Goal: Book appointment/travel/reservation

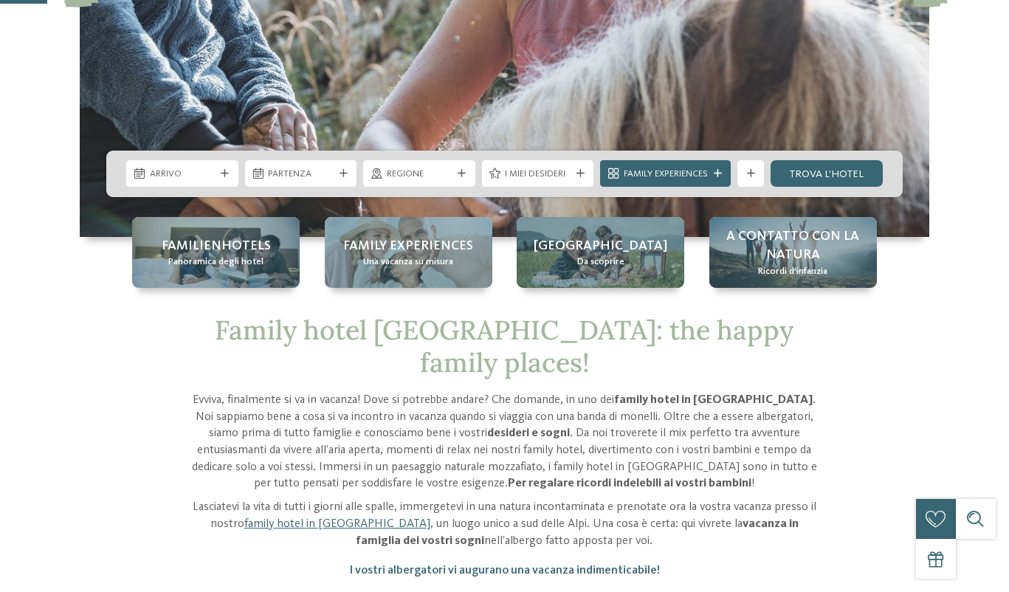
scroll to position [323, 0]
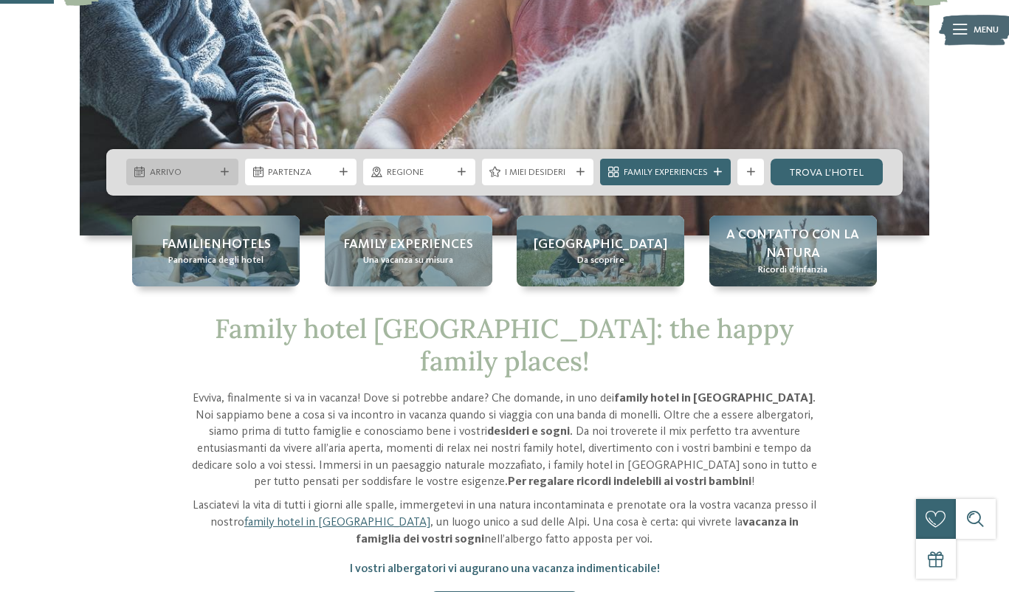
click at [221, 176] on div "Arrivo" at bounding box center [182, 172] width 112 height 27
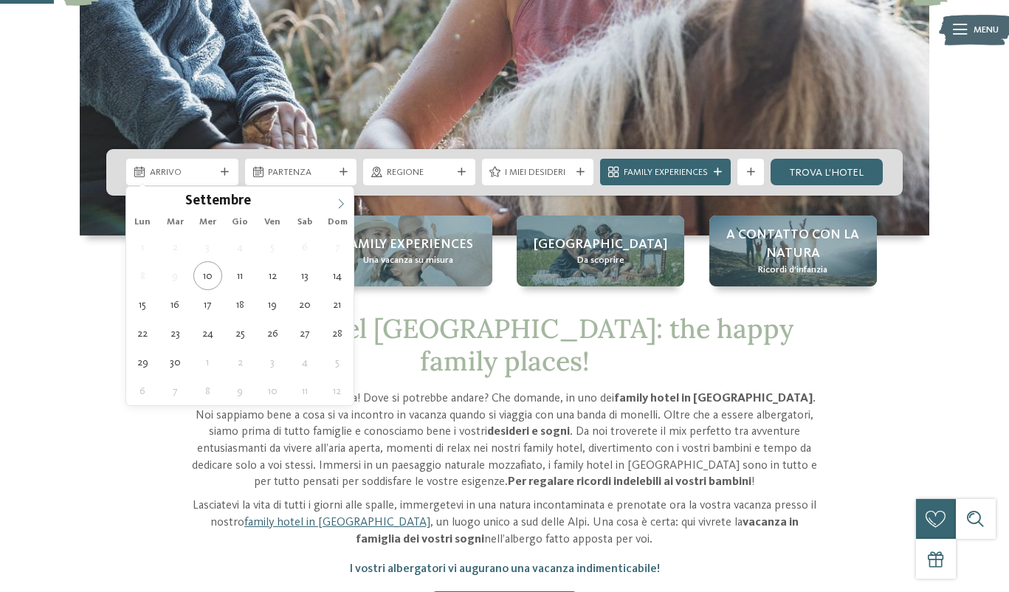
click at [342, 209] on span at bounding box center [340, 199] width 25 height 25
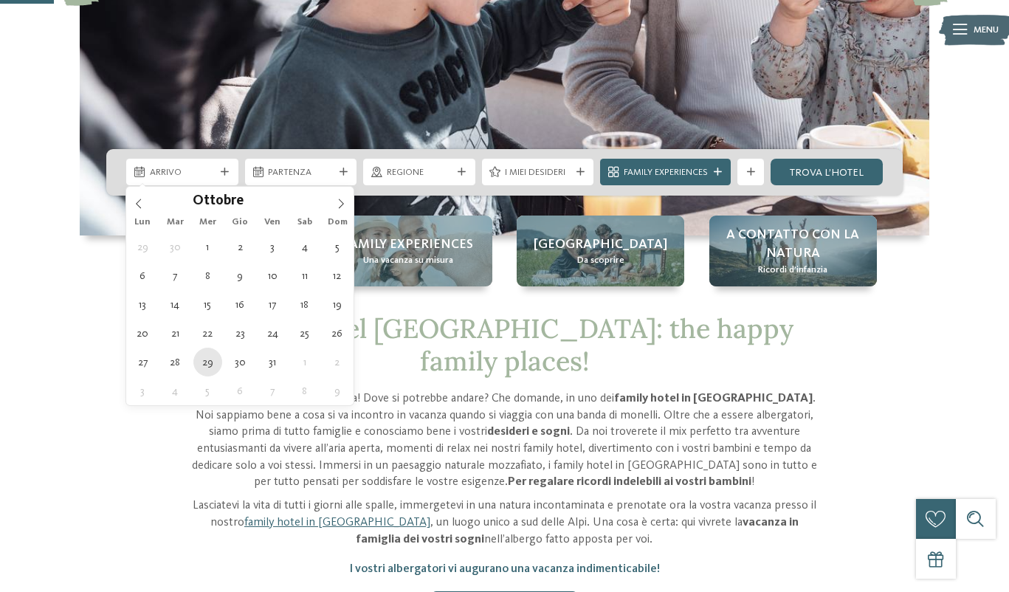
type div "[DATE]"
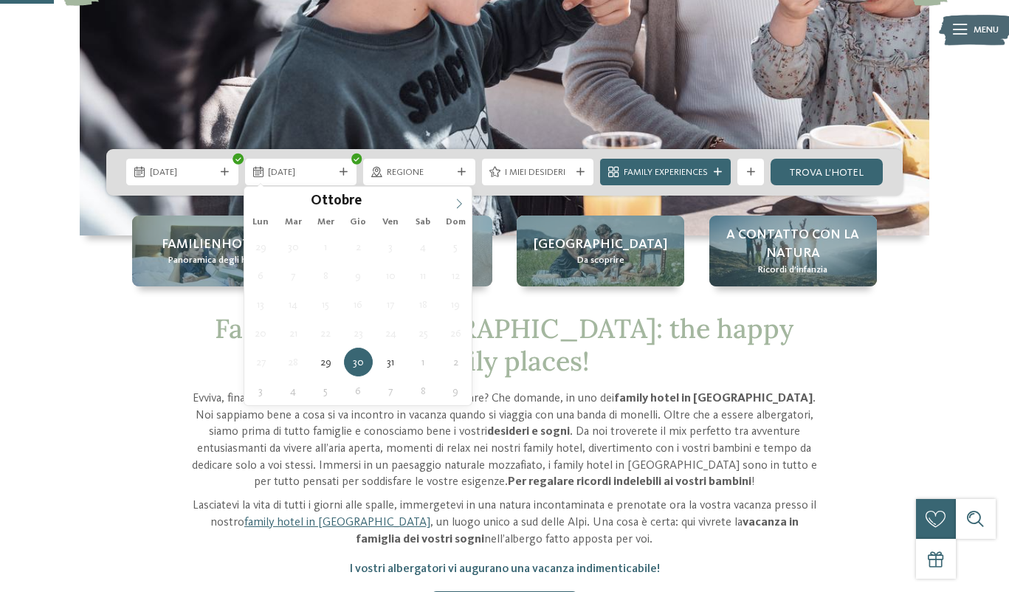
click at [458, 201] on icon at bounding box center [459, 204] width 5 height 10
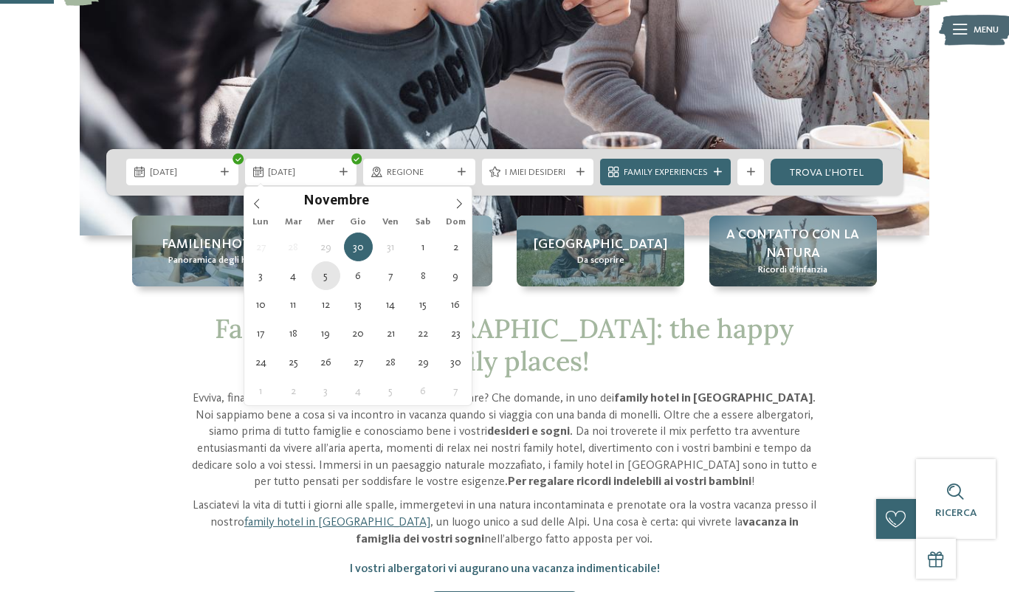
type div "[DATE]"
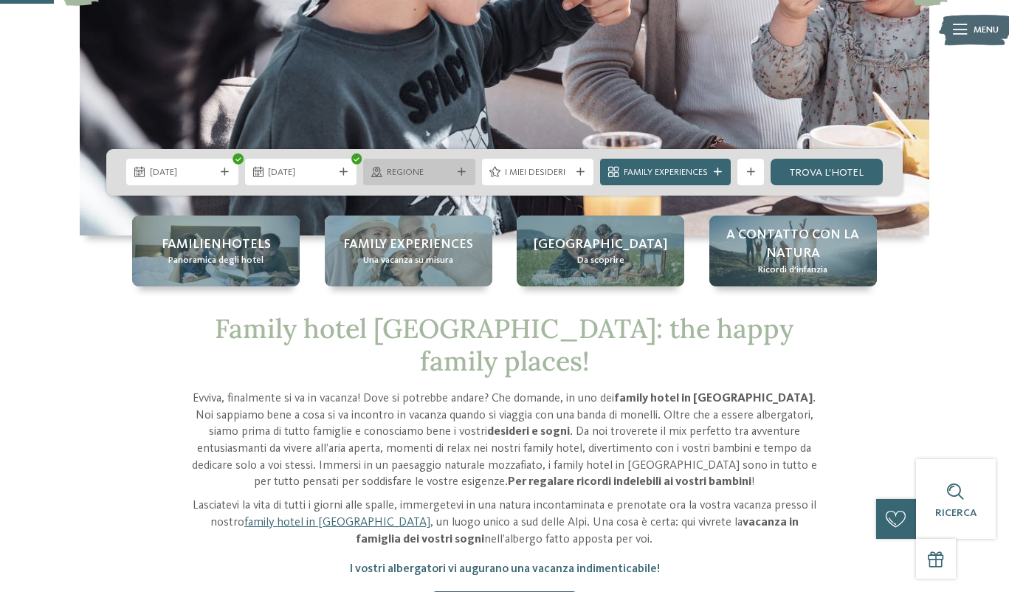
click at [451, 173] on div "Regione" at bounding box center [419, 172] width 72 height 14
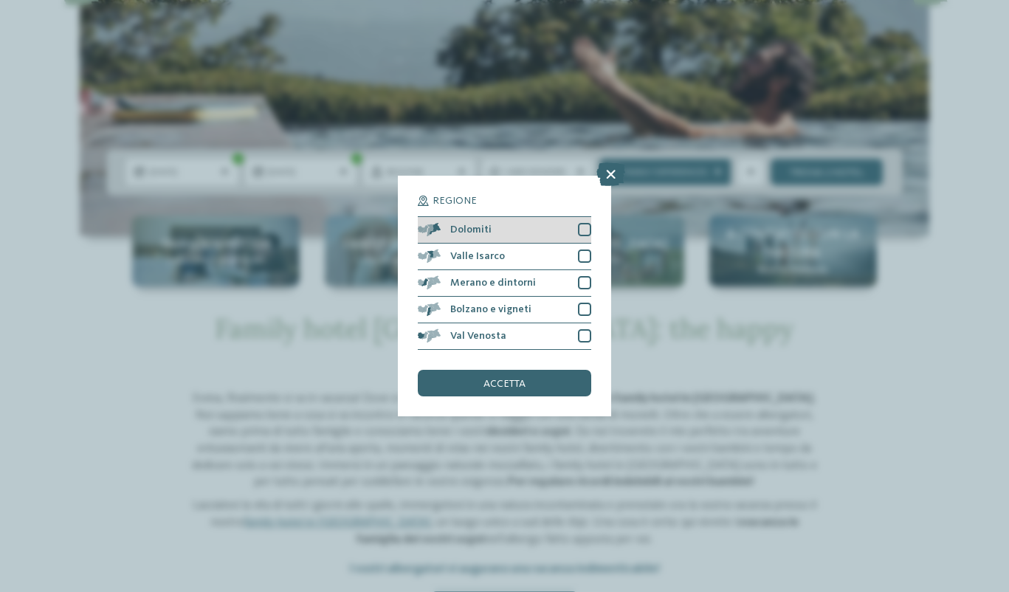
click at [588, 229] on div at bounding box center [584, 229] width 13 height 13
click at [552, 382] on div "accetta" at bounding box center [504, 383] width 173 height 27
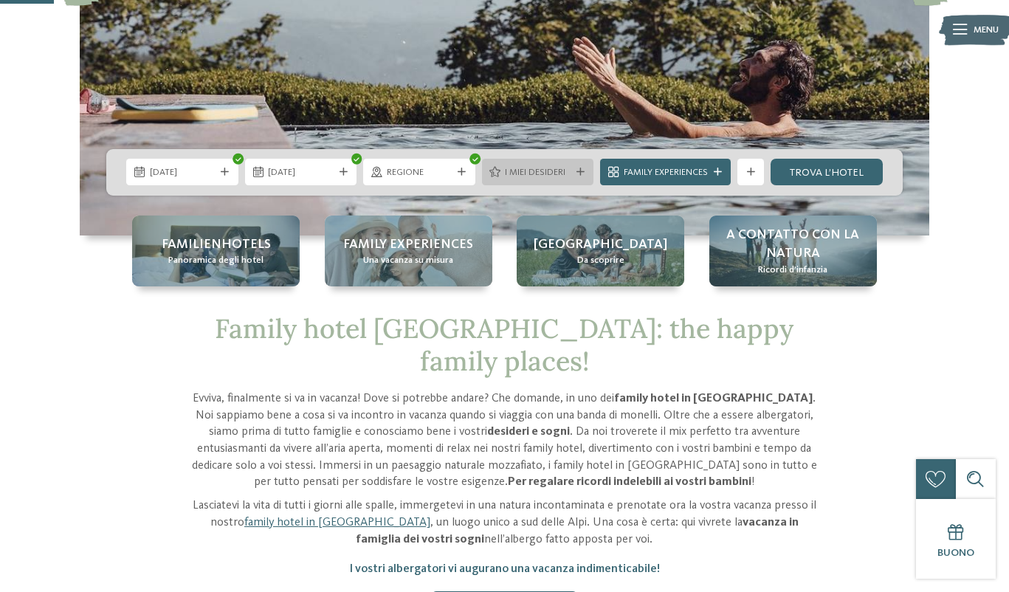
click at [579, 171] on icon at bounding box center [580, 172] width 8 height 8
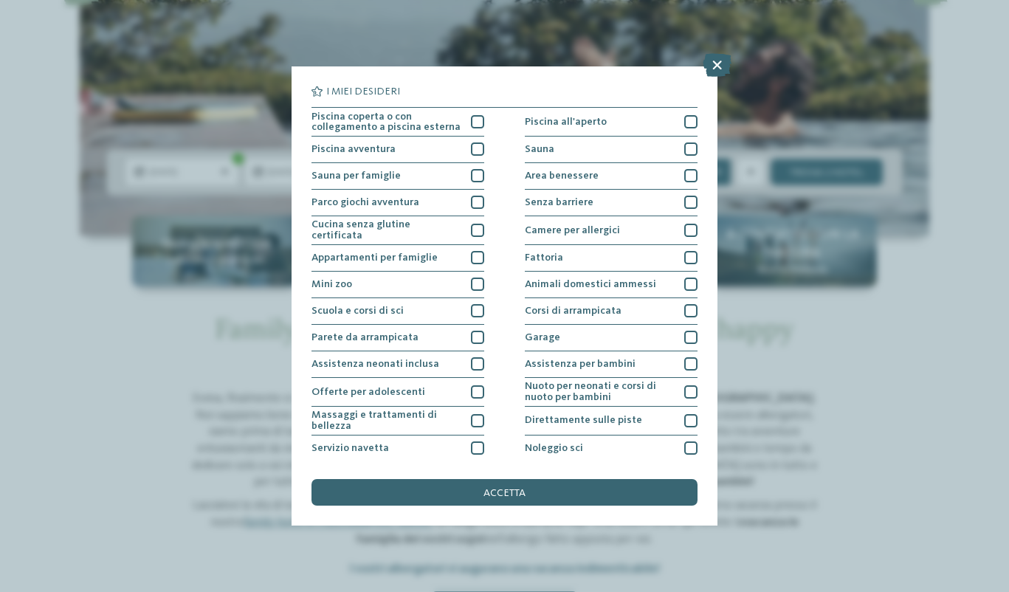
scroll to position [1, 0]
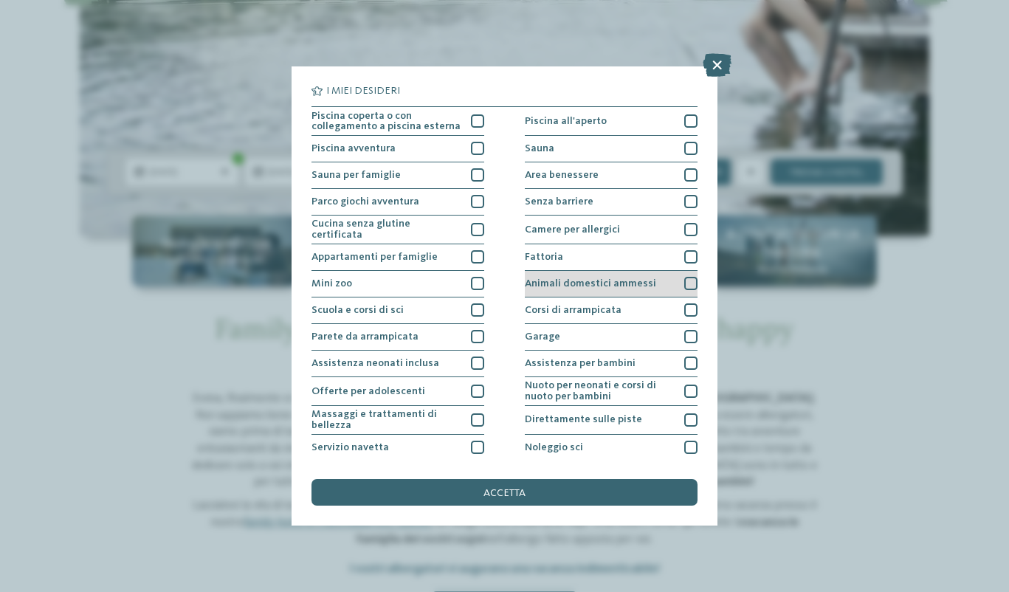
click at [689, 281] on div at bounding box center [690, 283] width 13 height 13
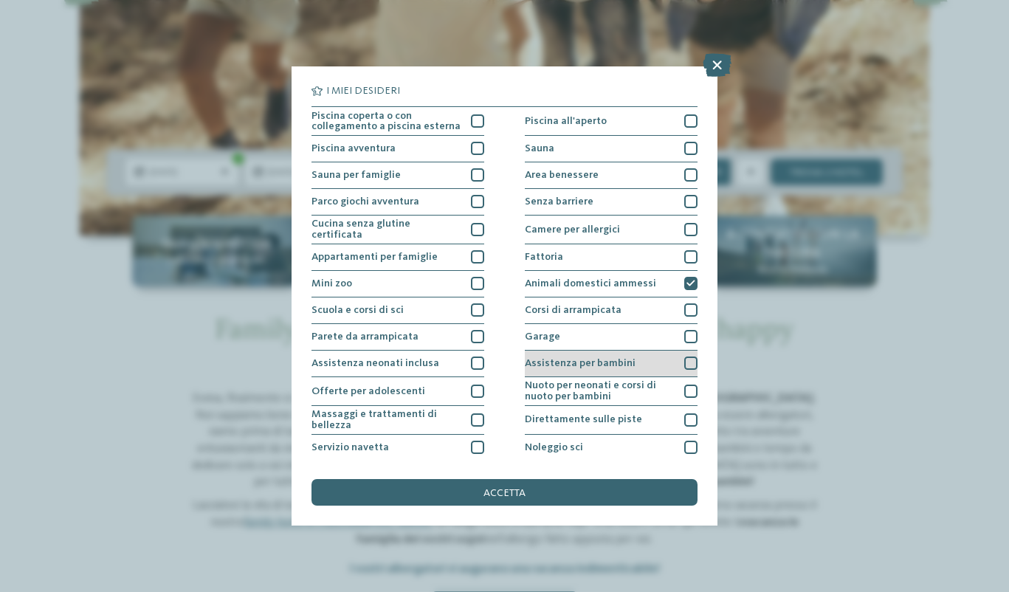
click at [689, 361] on div at bounding box center [690, 362] width 13 height 13
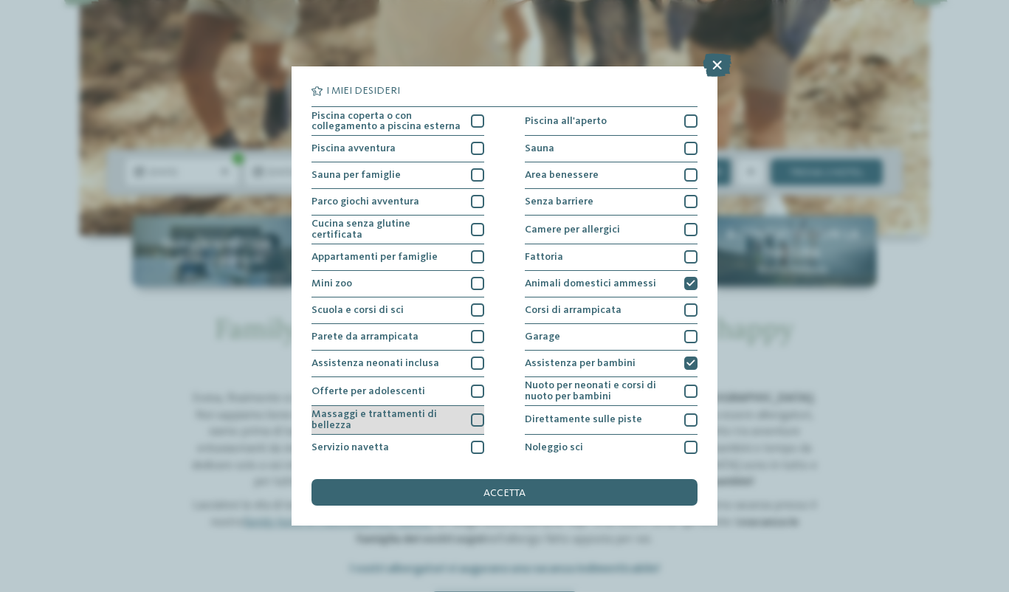
click at [480, 418] on div at bounding box center [477, 419] width 13 height 13
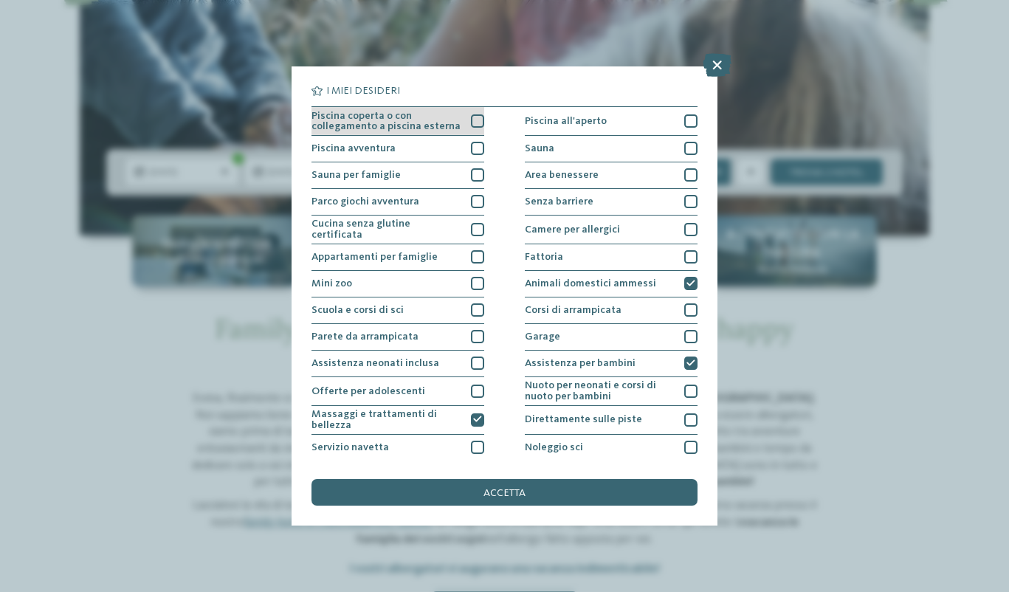
click at [476, 122] on div at bounding box center [477, 120] width 13 height 13
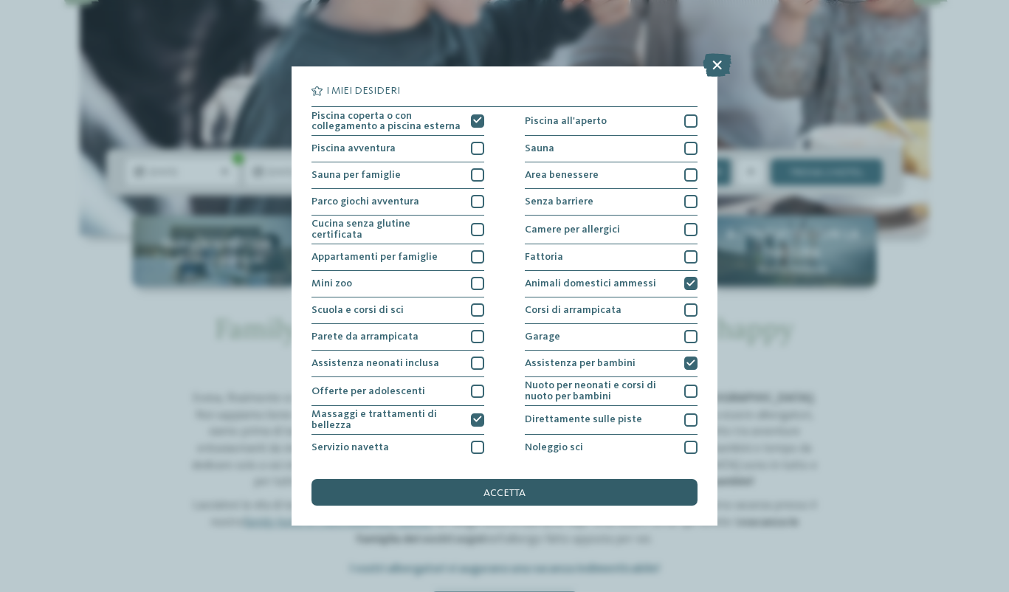
click at [490, 495] on span "accetta" at bounding box center [504, 493] width 42 height 10
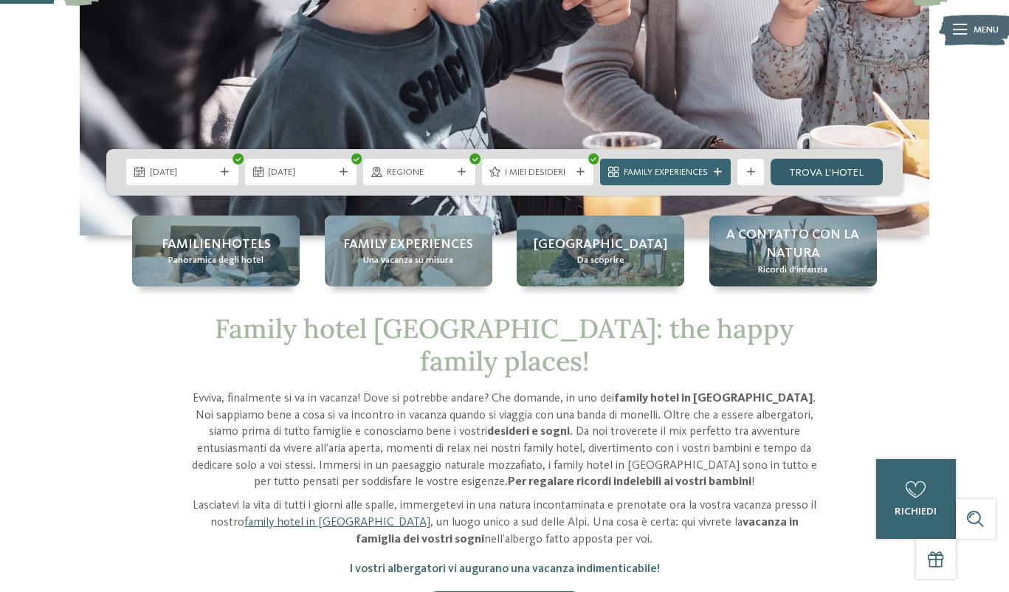
click at [819, 173] on link "trova l’hotel" at bounding box center [827, 172] width 112 height 27
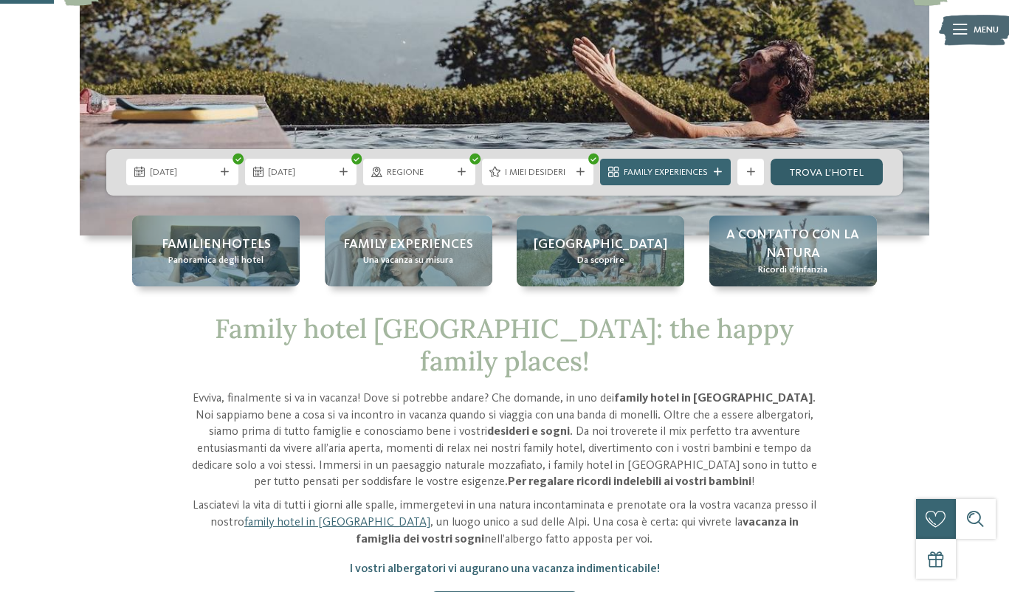
scroll to position [0, 0]
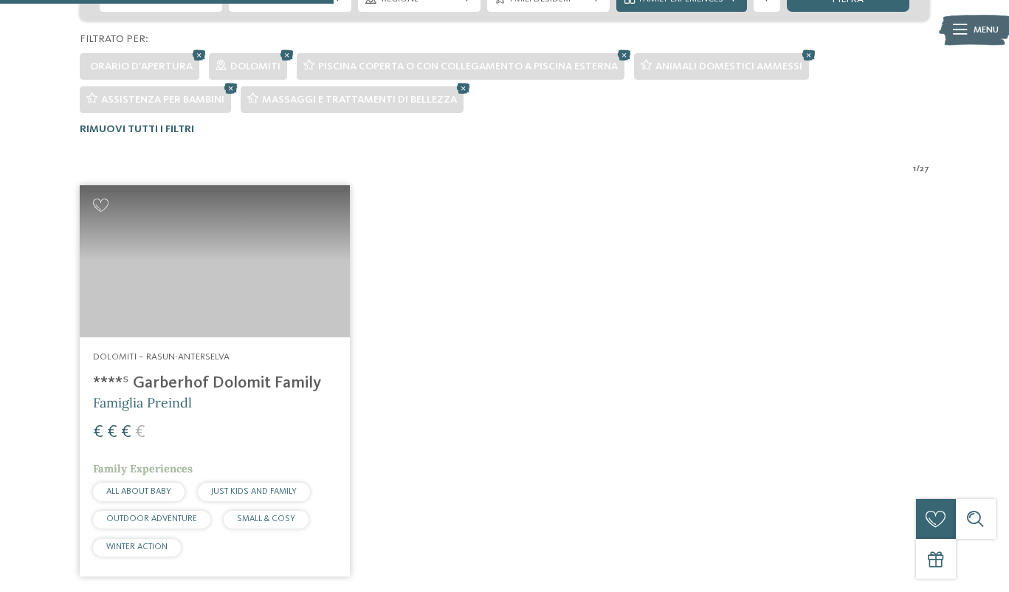
scroll to position [378, 0]
